Goal: Information Seeking & Learning: Learn about a topic

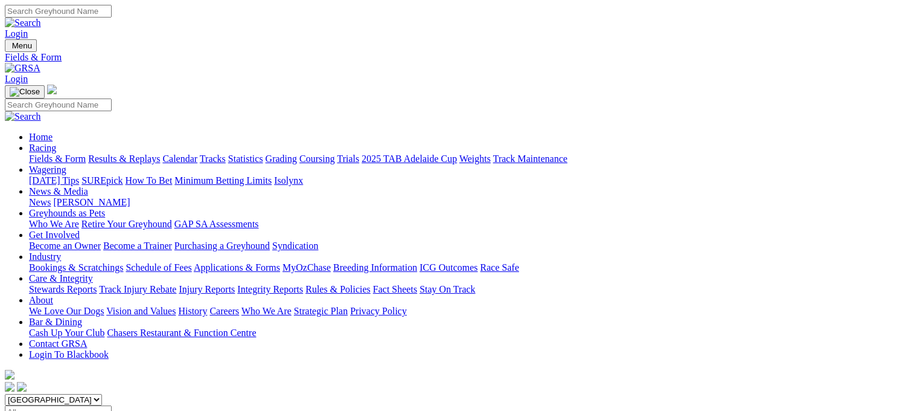
click at [197, 153] on link "Calendar" at bounding box center [179, 158] width 35 height 10
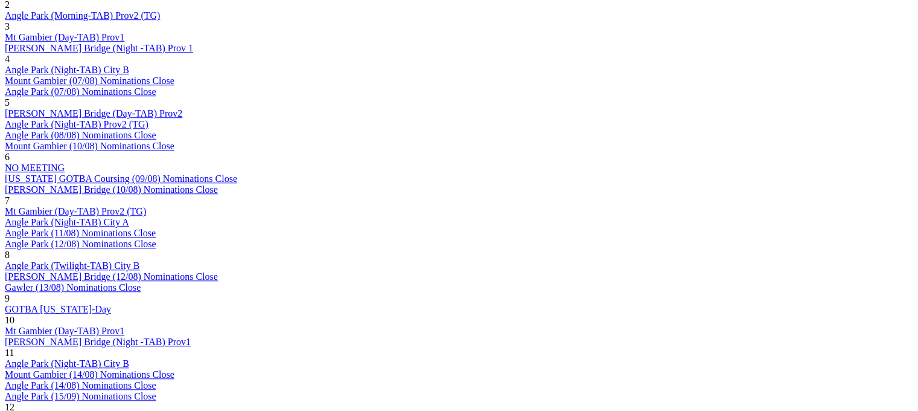
scroll to position [988, 0]
